Goal: Task Accomplishment & Management: Complete application form

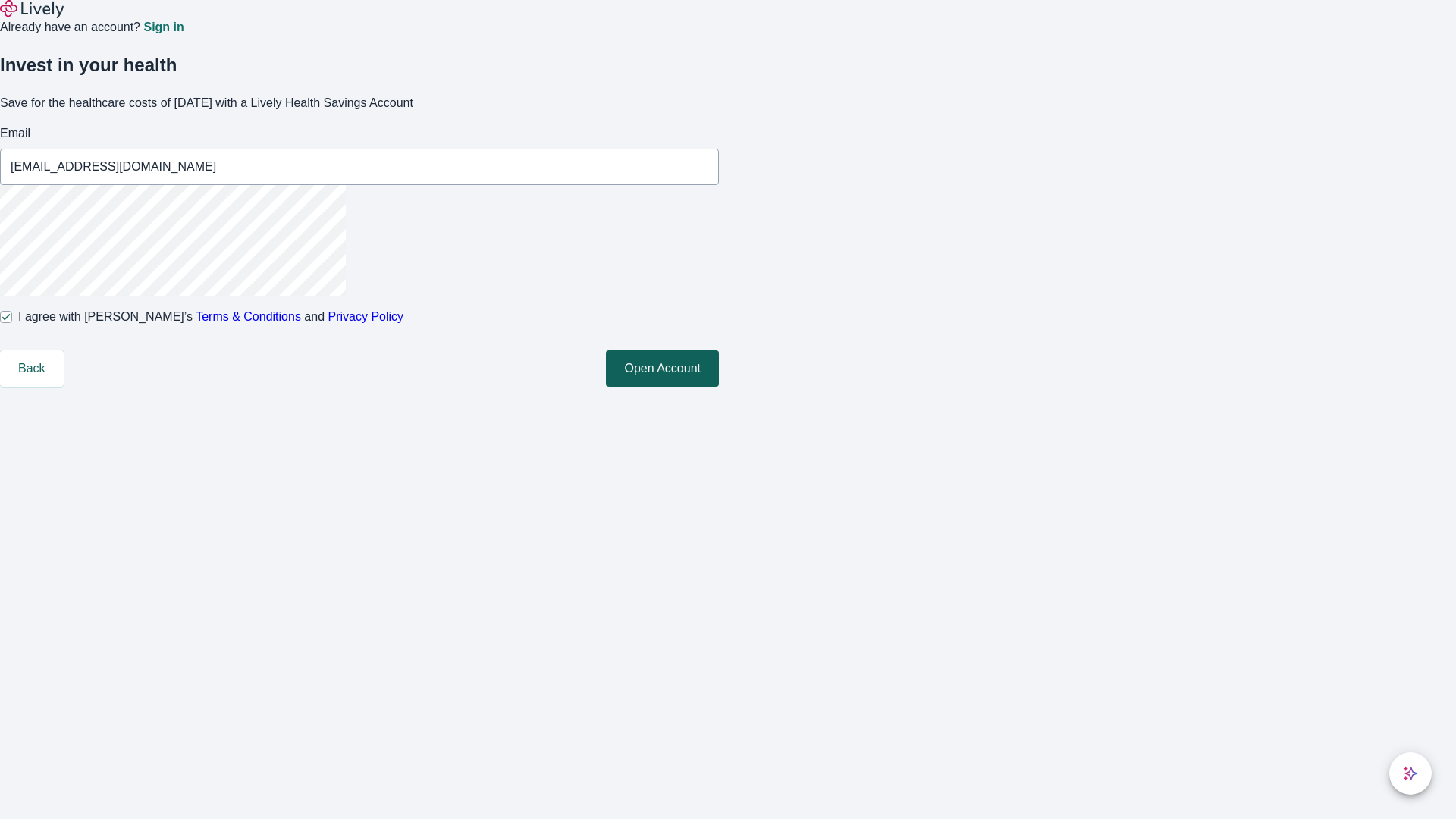
click at [719, 387] on button "Open Account" at bounding box center [662, 368] width 113 height 37
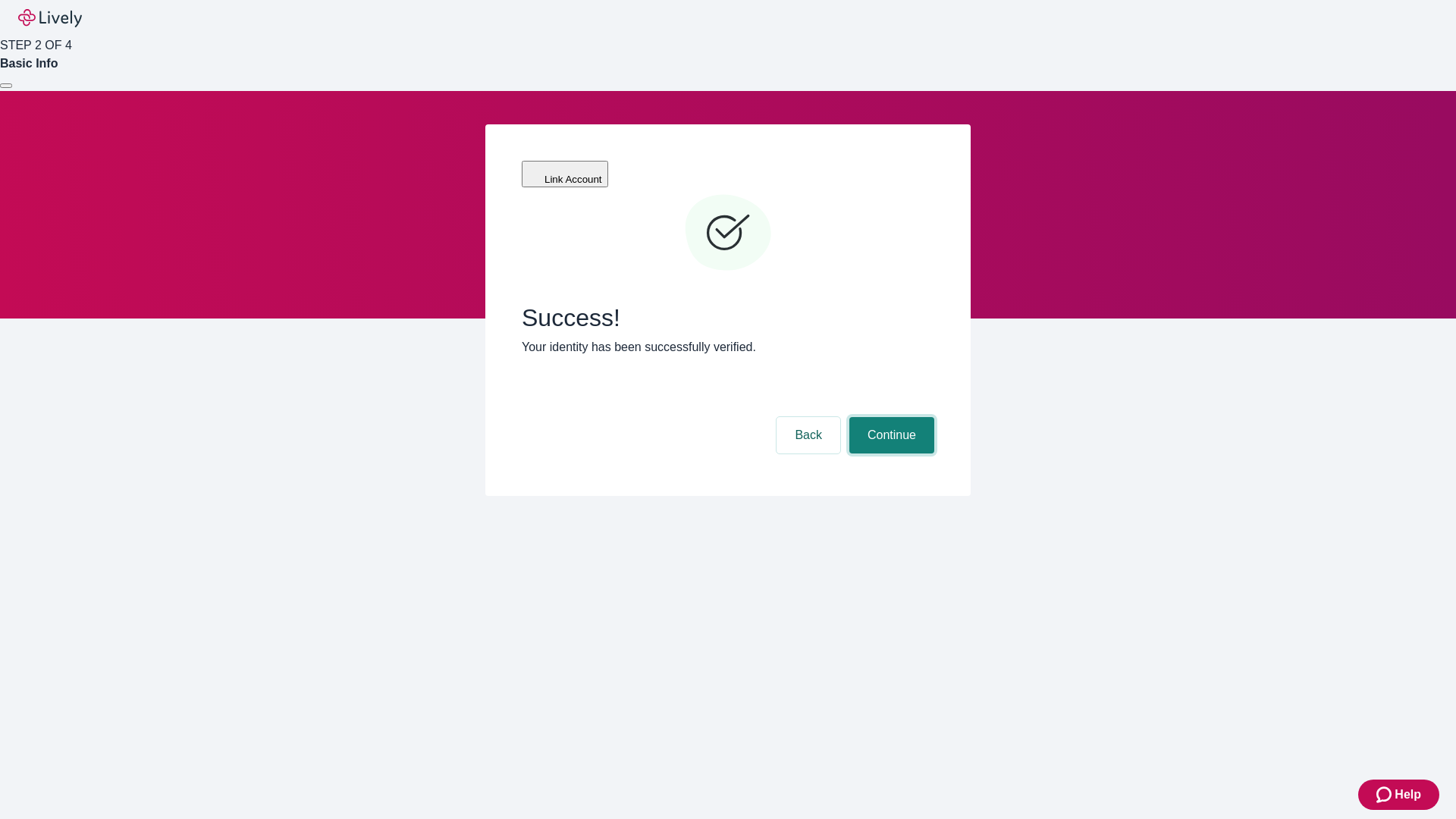
click at [889, 417] on button "Continue" at bounding box center [891, 436] width 85 height 37
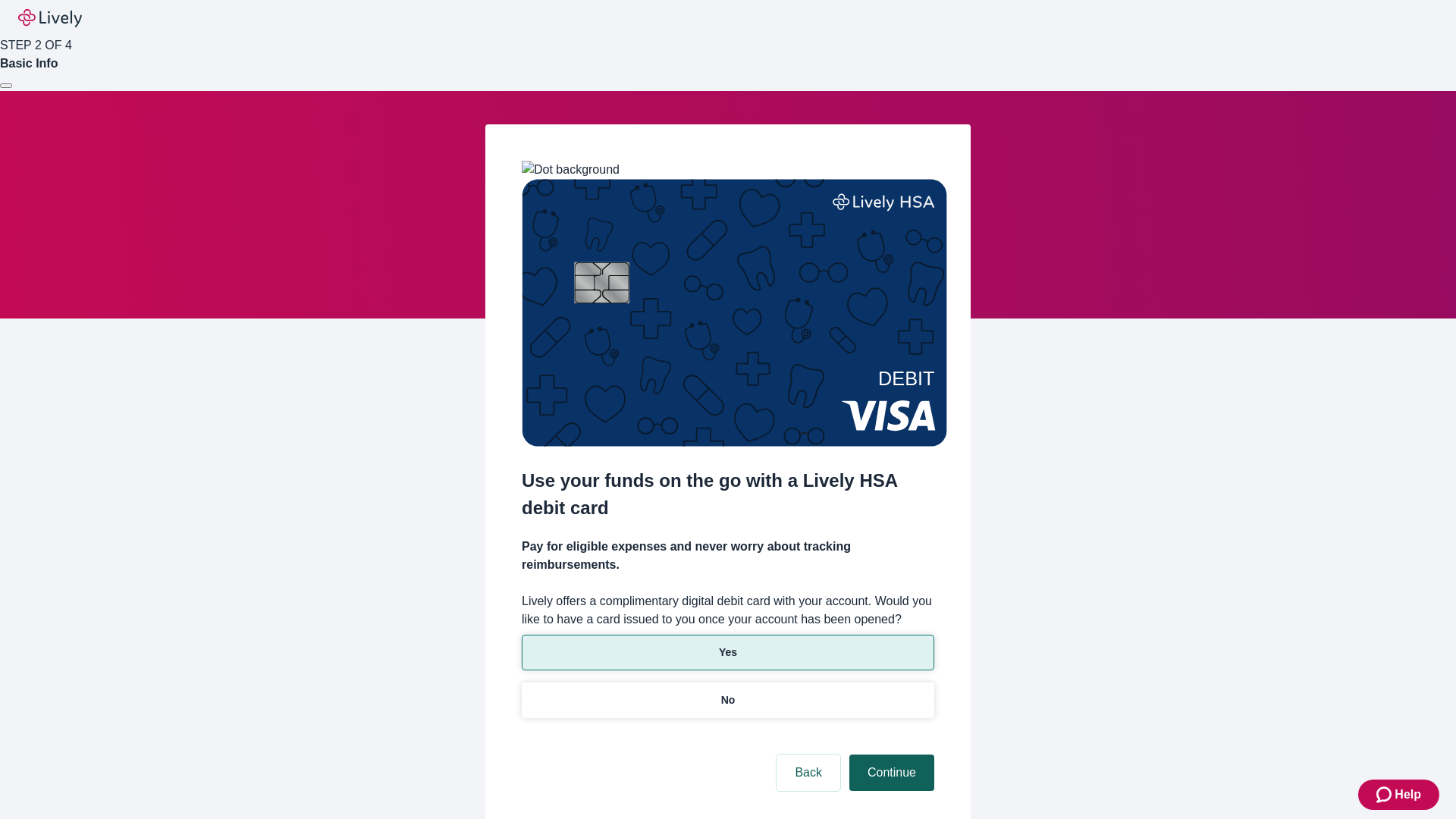
click at [727, 645] on p "Yes" at bounding box center [728, 652] width 18 height 16
click at [889, 754] on button "Continue" at bounding box center [891, 773] width 85 height 37
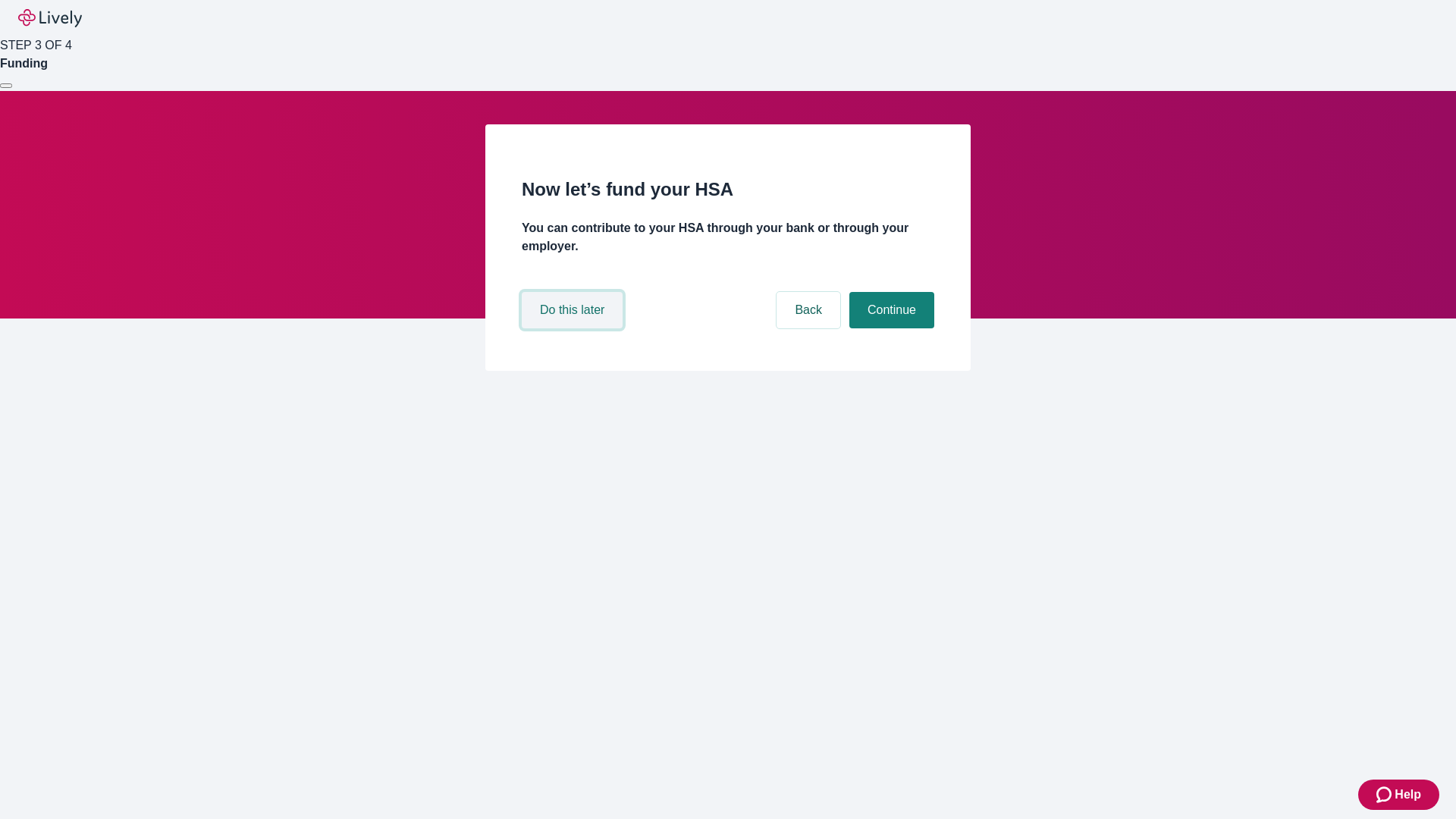
click at [575, 328] on button "Do this later" at bounding box center [572, 310] width 101 height 37
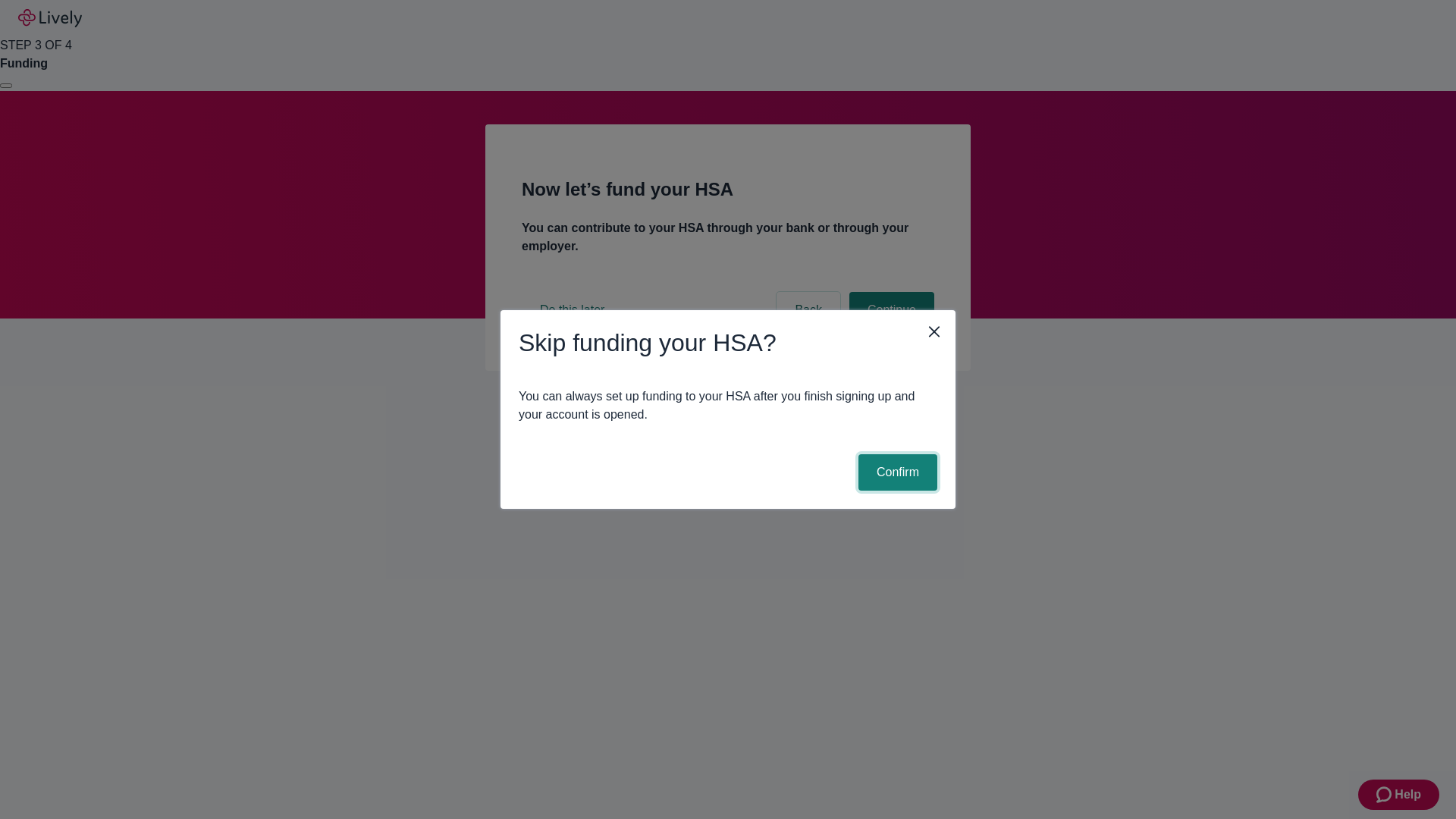
click at [896, 473] on button "Confirm" at bounding box center [898, 473] width 79 height 37
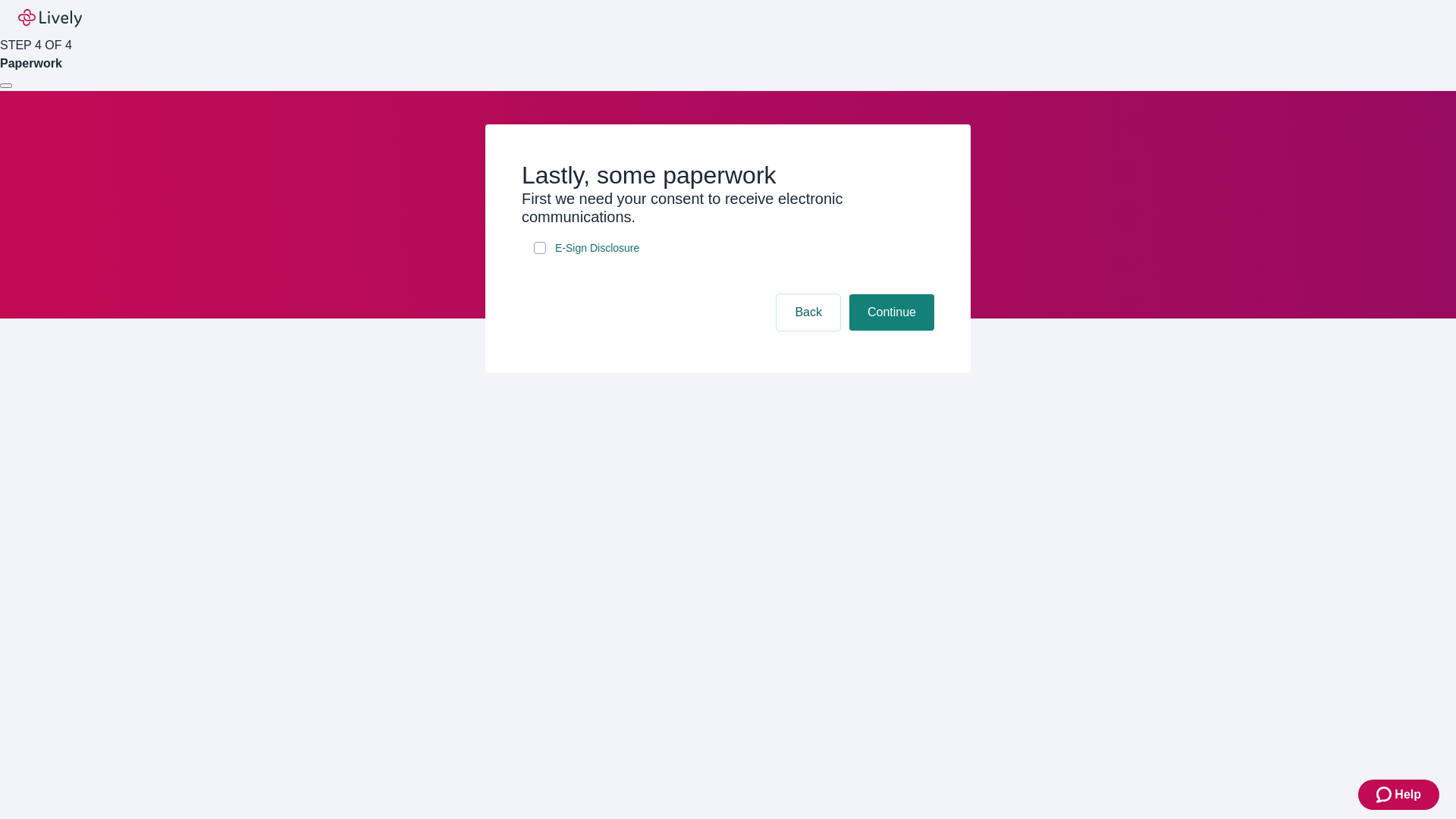
click at [540, 254] on input "E-Sign Disclosure" at bounding box center [540, 248] width 12 height 12
checkbox input "true"
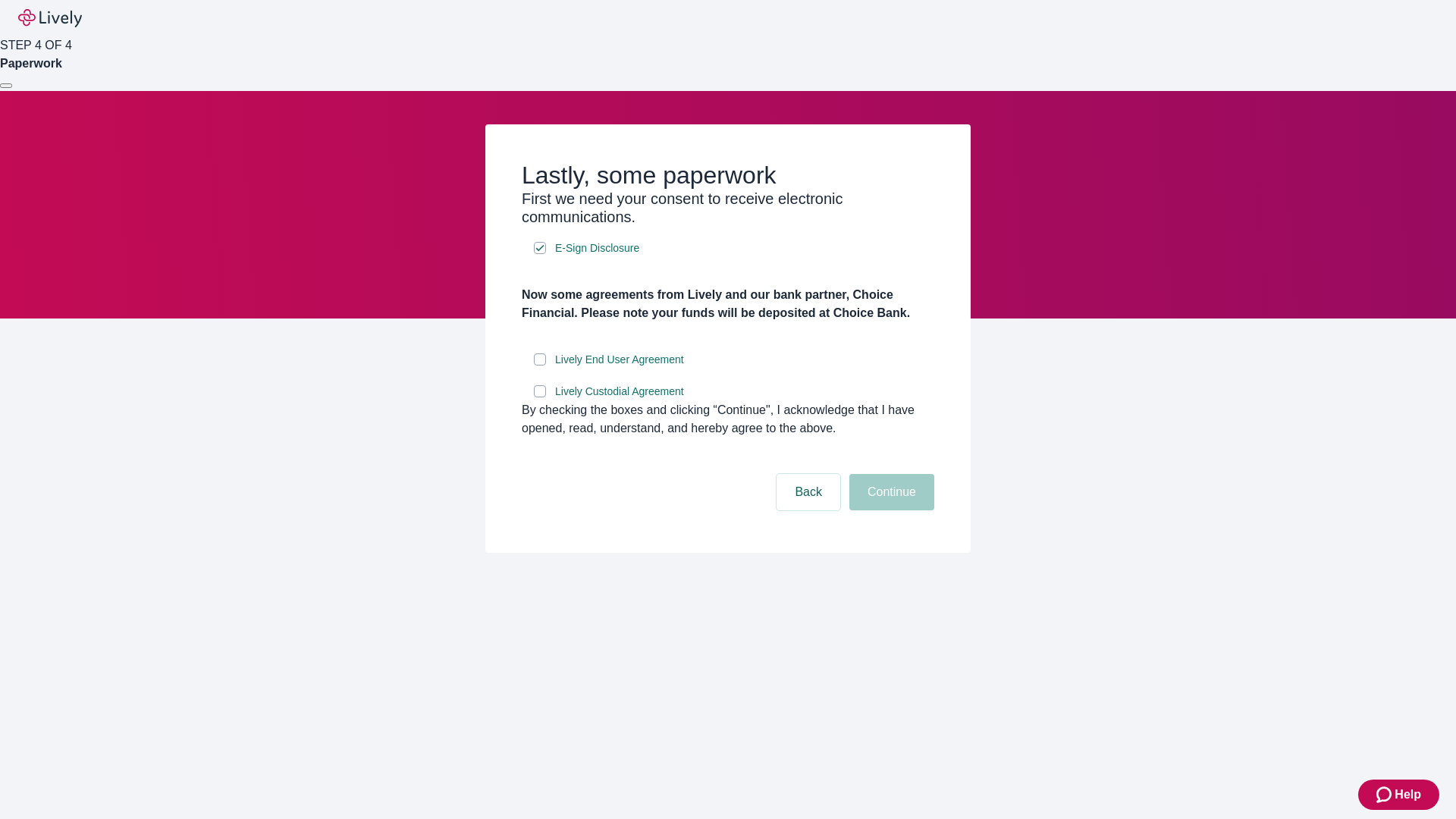
click at [540, 366] on input "Lively End User Agreement" at bounding box center [540, 360] width 12 height 12
checkbox input "true"
click at [540, 397] on input "Lively Custodial Agreement" at bounding box center [540, 391] width 12 height 12
checkbox input "true"
click at [889, 510] on button "Continue" at bounding box center [891, 492] width 85 height 37
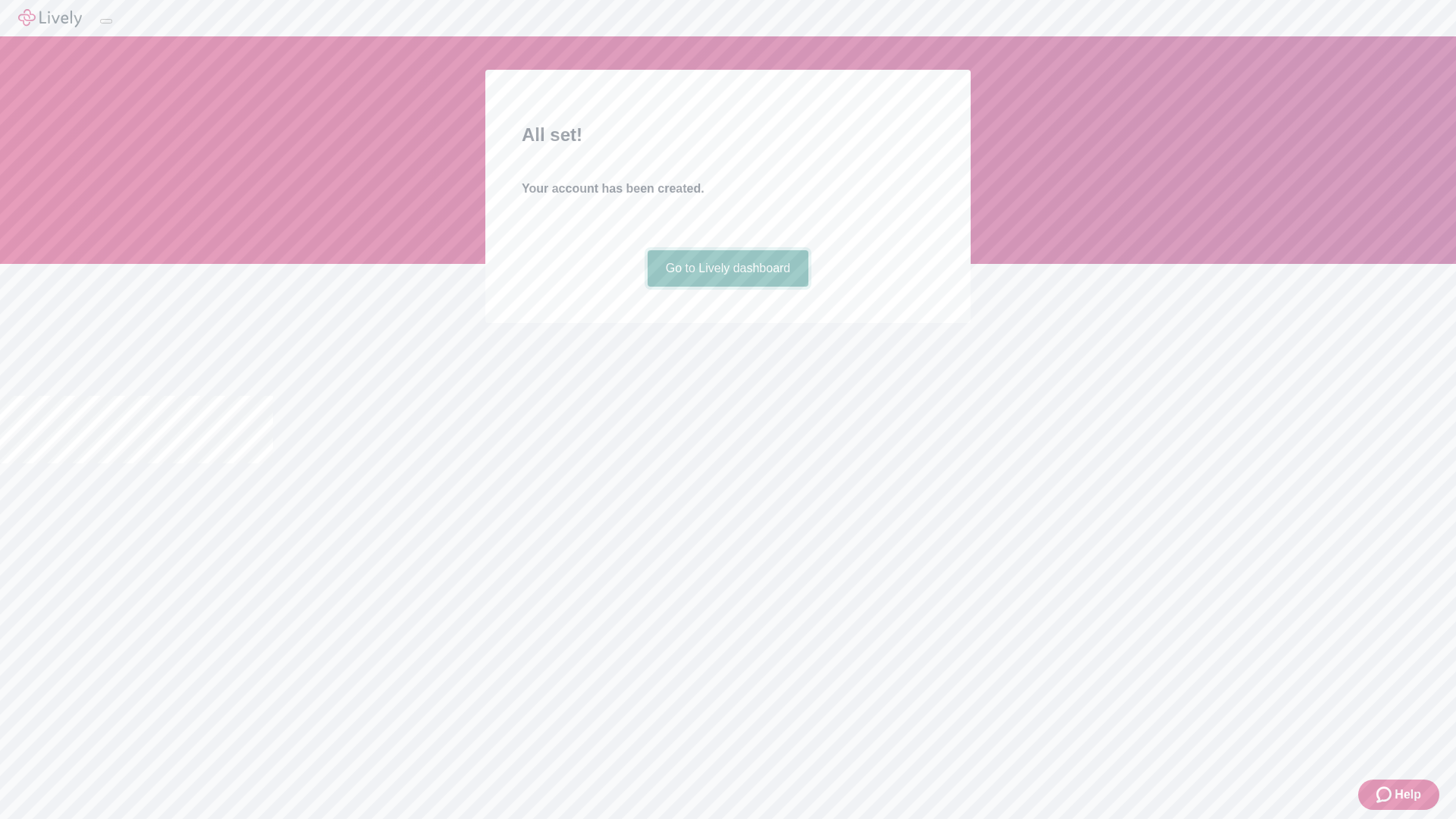
click at [727, 287] on link "Go to Lively dashboard" at bounding box center [728, 268] width 161 height 37
